Goal: Find specific page/section: Find specific page/section

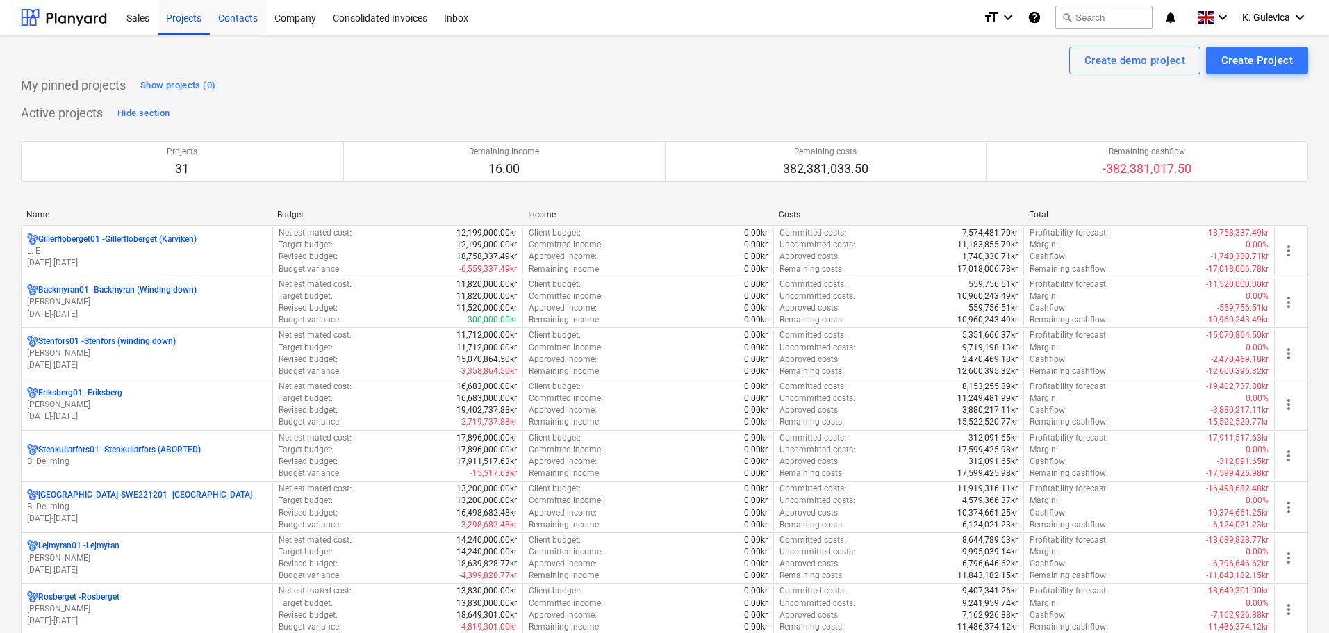
click at [230, 15] on div "Contacts" at bounding box center [238, 16] width 56 height 35
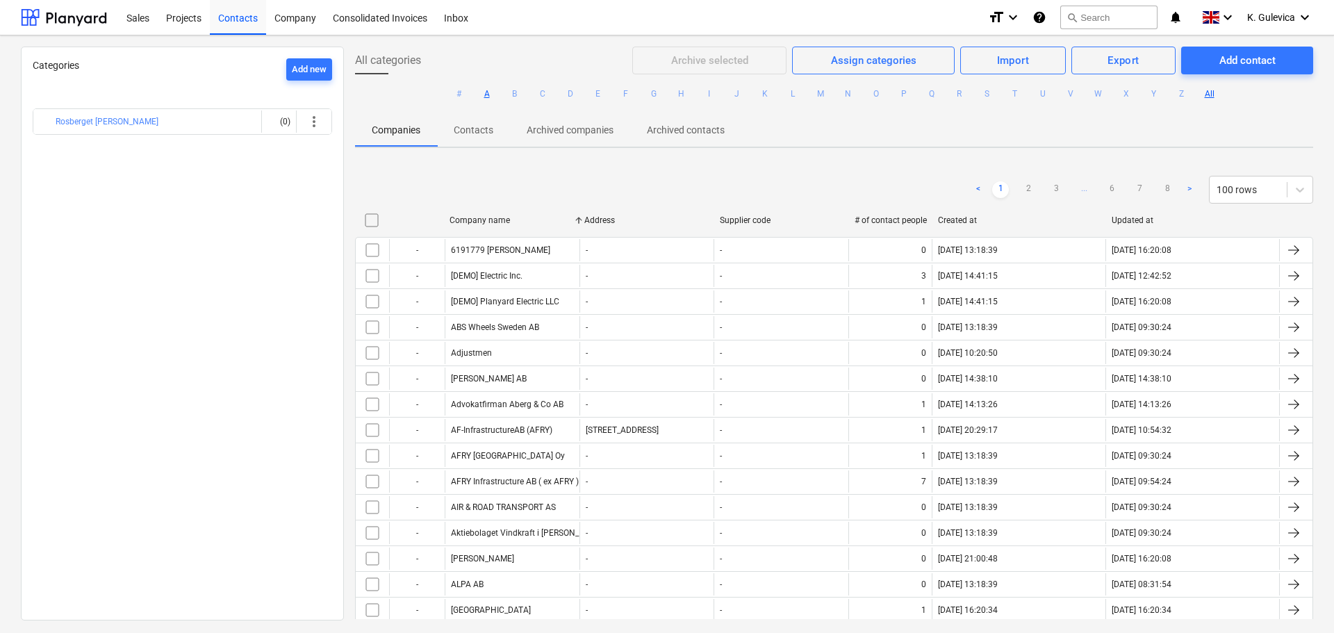
click at [486, 92] on button "A" at bounding box center [487, 93] width 17 height 17
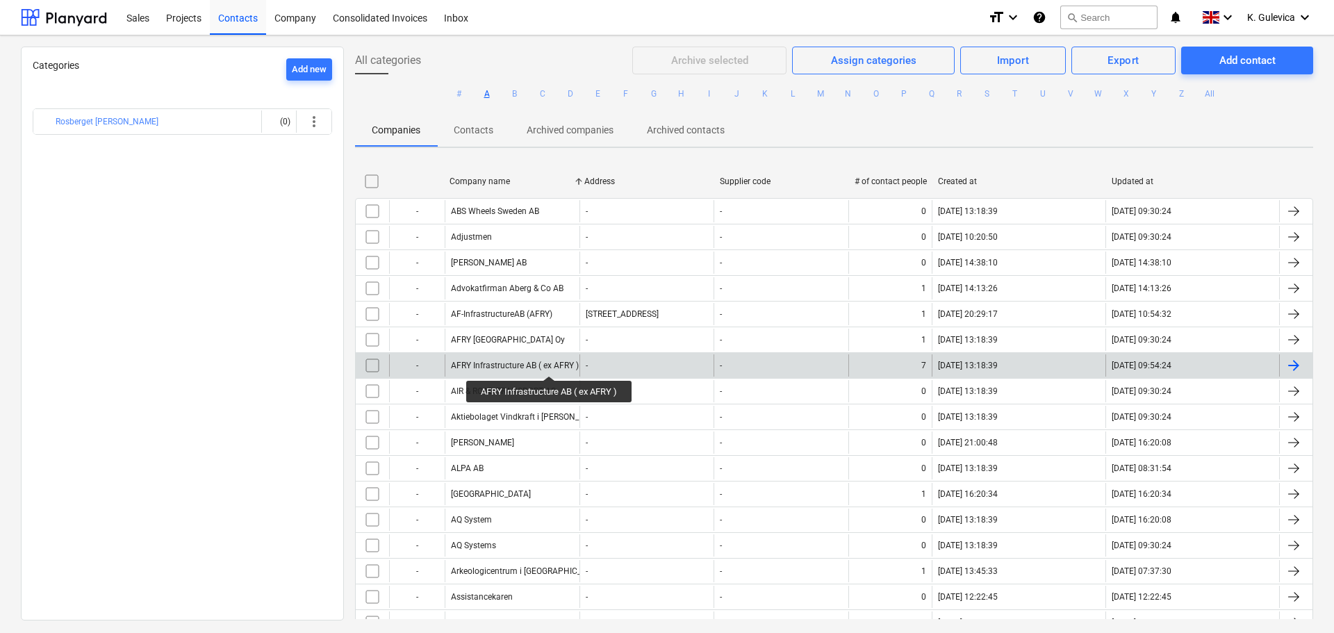
click at [545, 363] on div "AFRY Infrastructure AB ( ex AFRY )" at bounding box center [515, 366] width 128 height 10
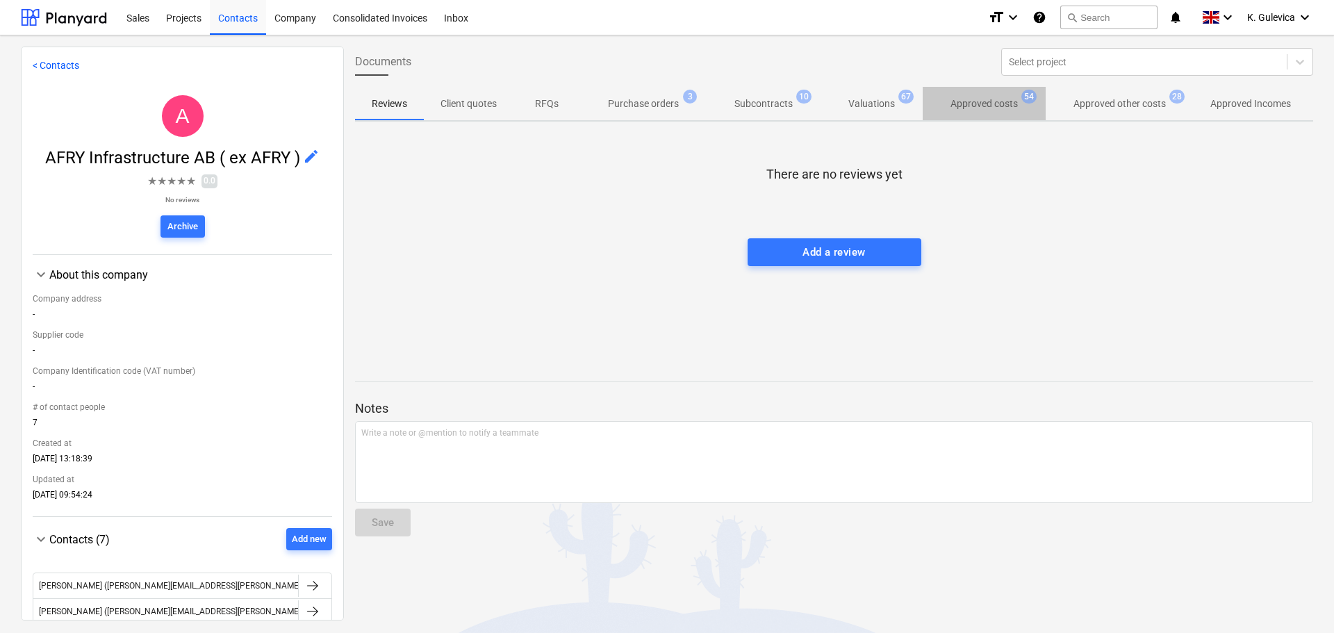
click at [991, 106] on p "Approved costs" at bounding box center [984, 104] width 67 height 15
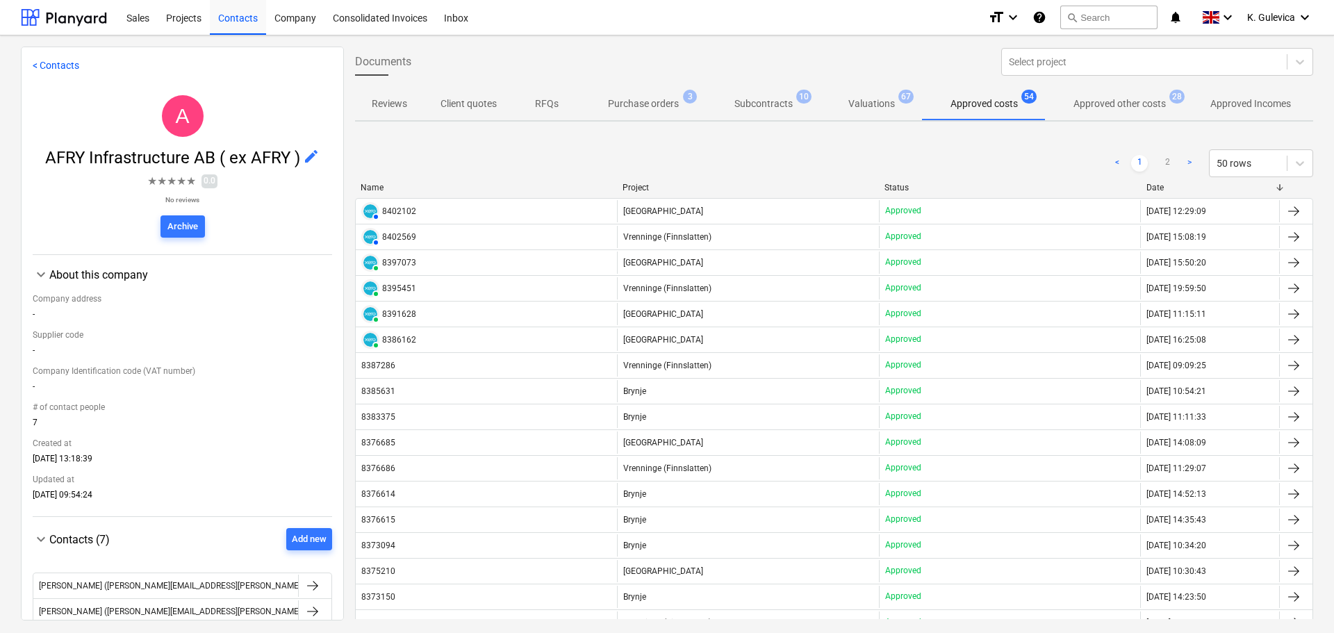
drag, startPoint x: 882, startPoint y: 73, endPoint x: 892, endPoint y: 68, distance: 10.9
click at [885, 70] on div "Documents Select project" at bounding box center [834, 61] width 969 height 39
click at [1277, 14] on span "K. Gulevica" at bounding box center [1271, 17] width 48 height 11
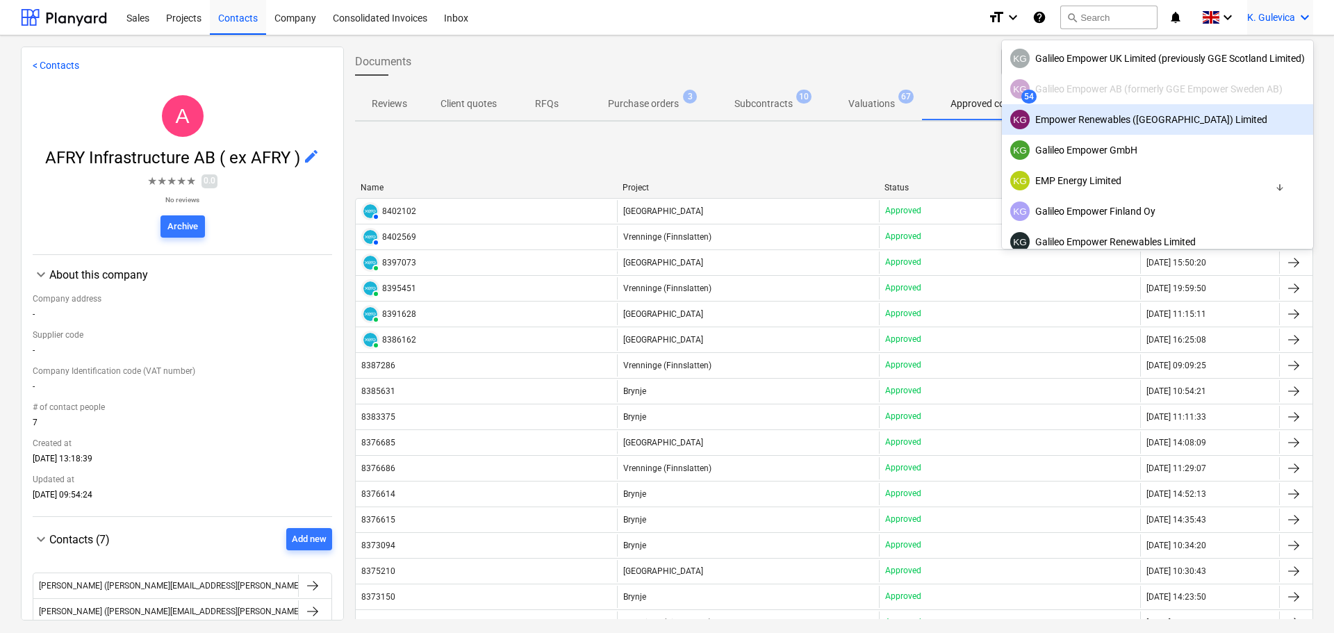
click at [1163, 117] on div "KG Empower Renewables ([GEOGRAPHIC_DATA]) Limited" at bounding box center [1157, 119] width 295 height 19
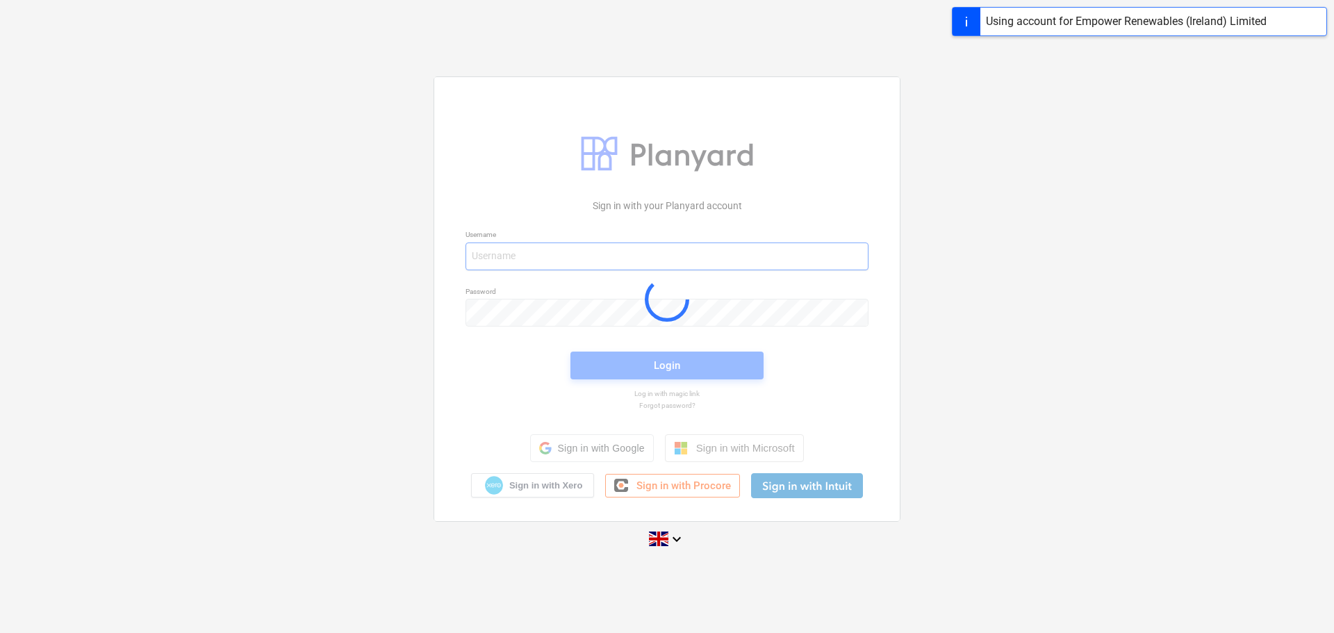
type input "[EMAIL_ADDRESS][DOMAIN_NAME]"
